Goal: Use online tool/utility

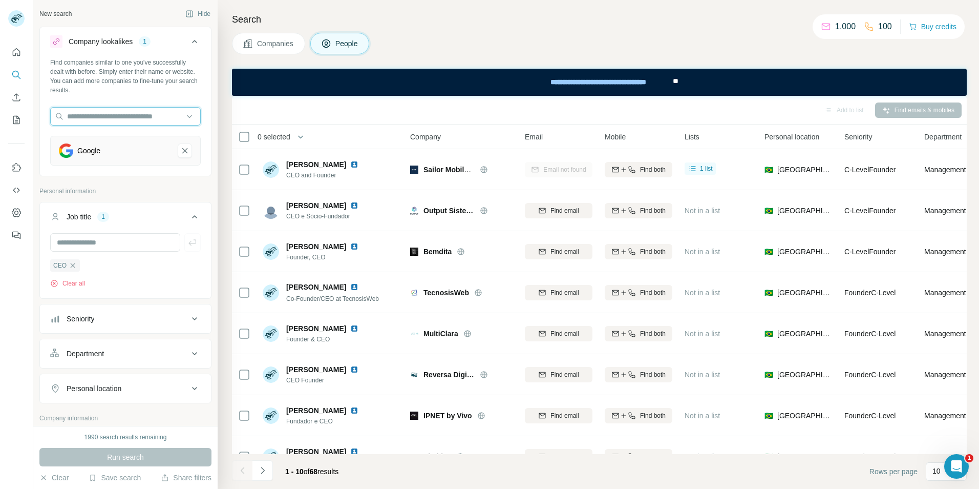
click at [87, 113] on input "text" at bounding box center [125, 116] width 151 height 18
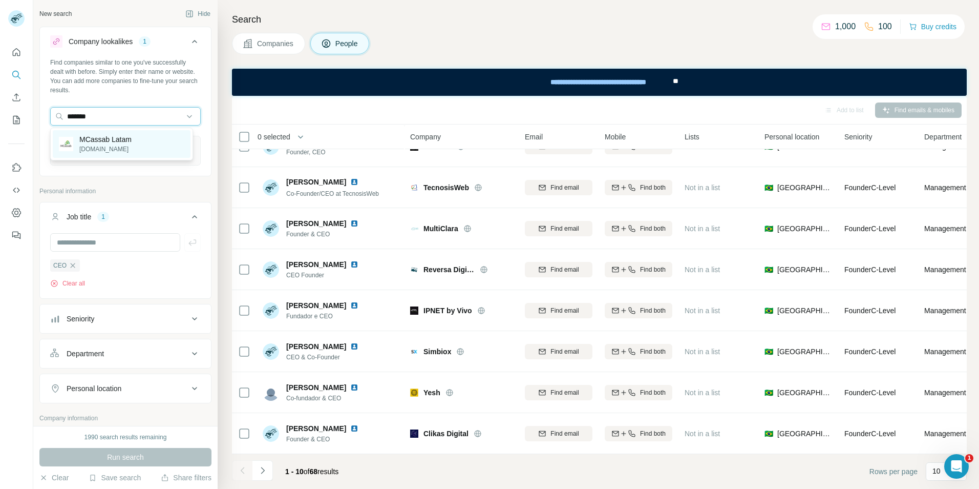
type input "*******"
click at [88, 136] on p "MCassab Latam" at bounding box center [105, 139] width 52 height 10
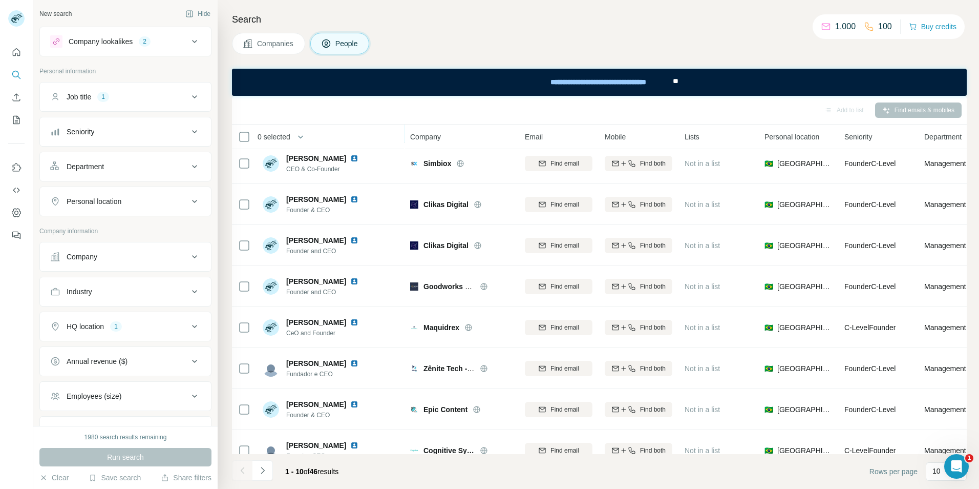
scroll to position [110, 0]
